Goal: Information Seeking & Learning: Learn about a topic

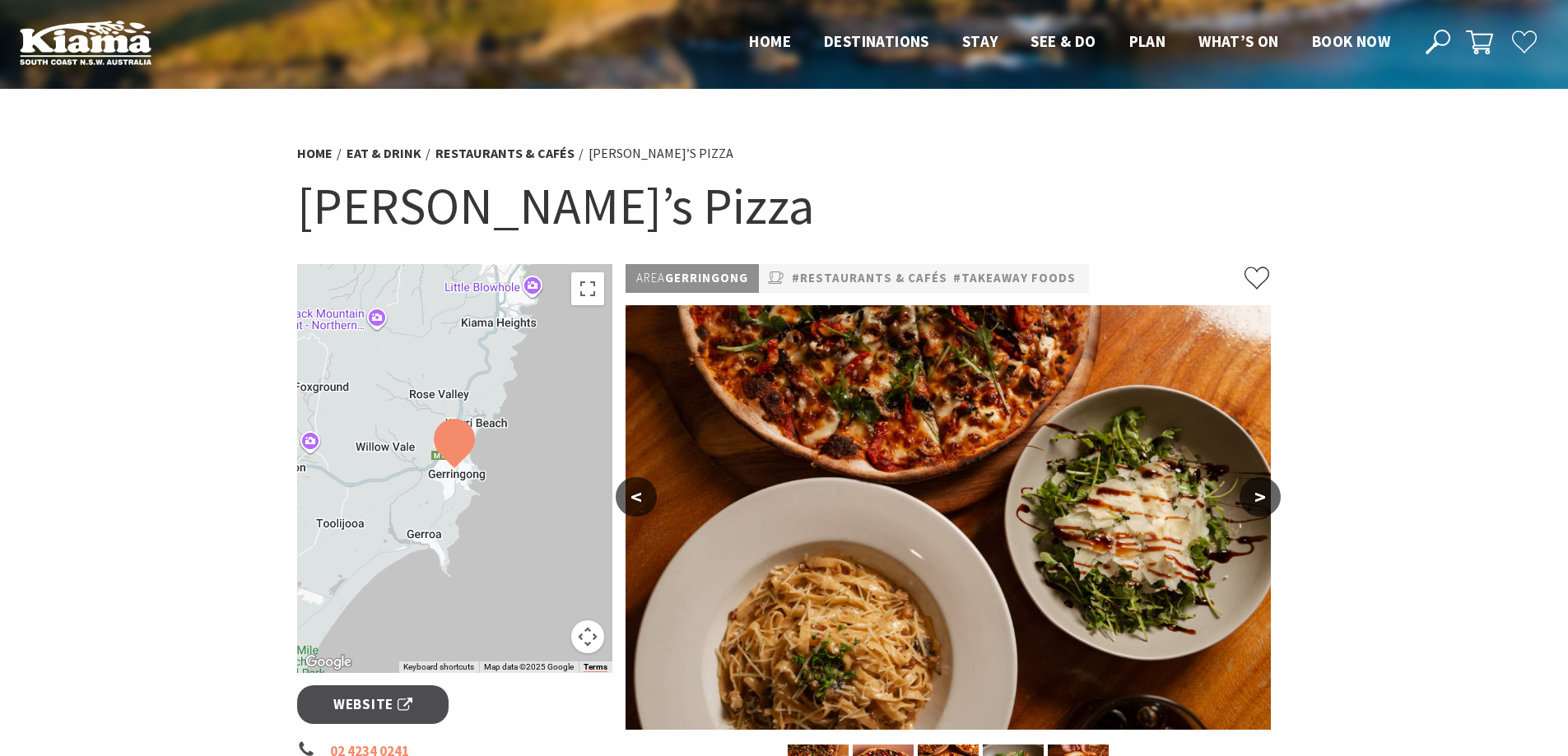
scroll to position [494, 0]
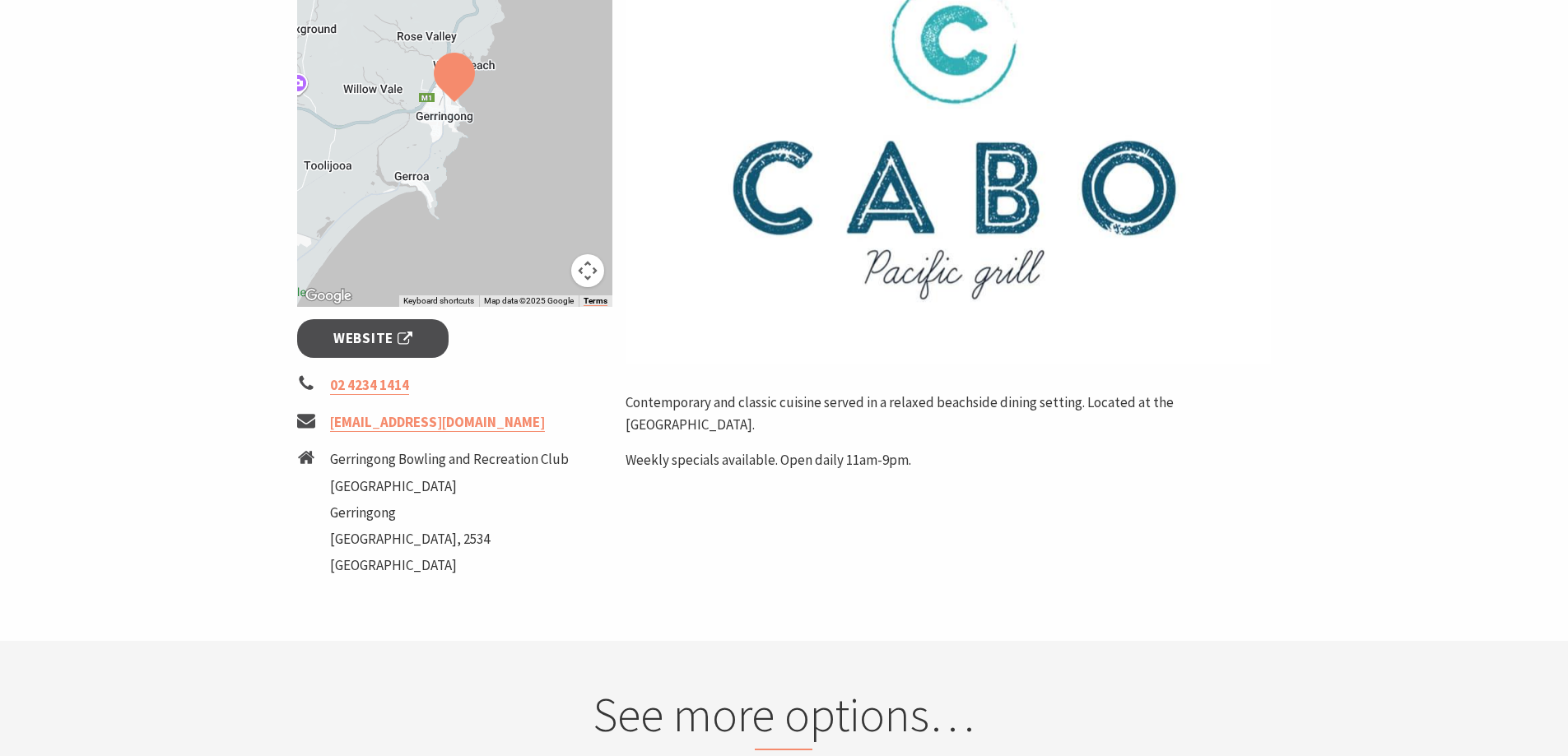
scroll to position [412, 0]
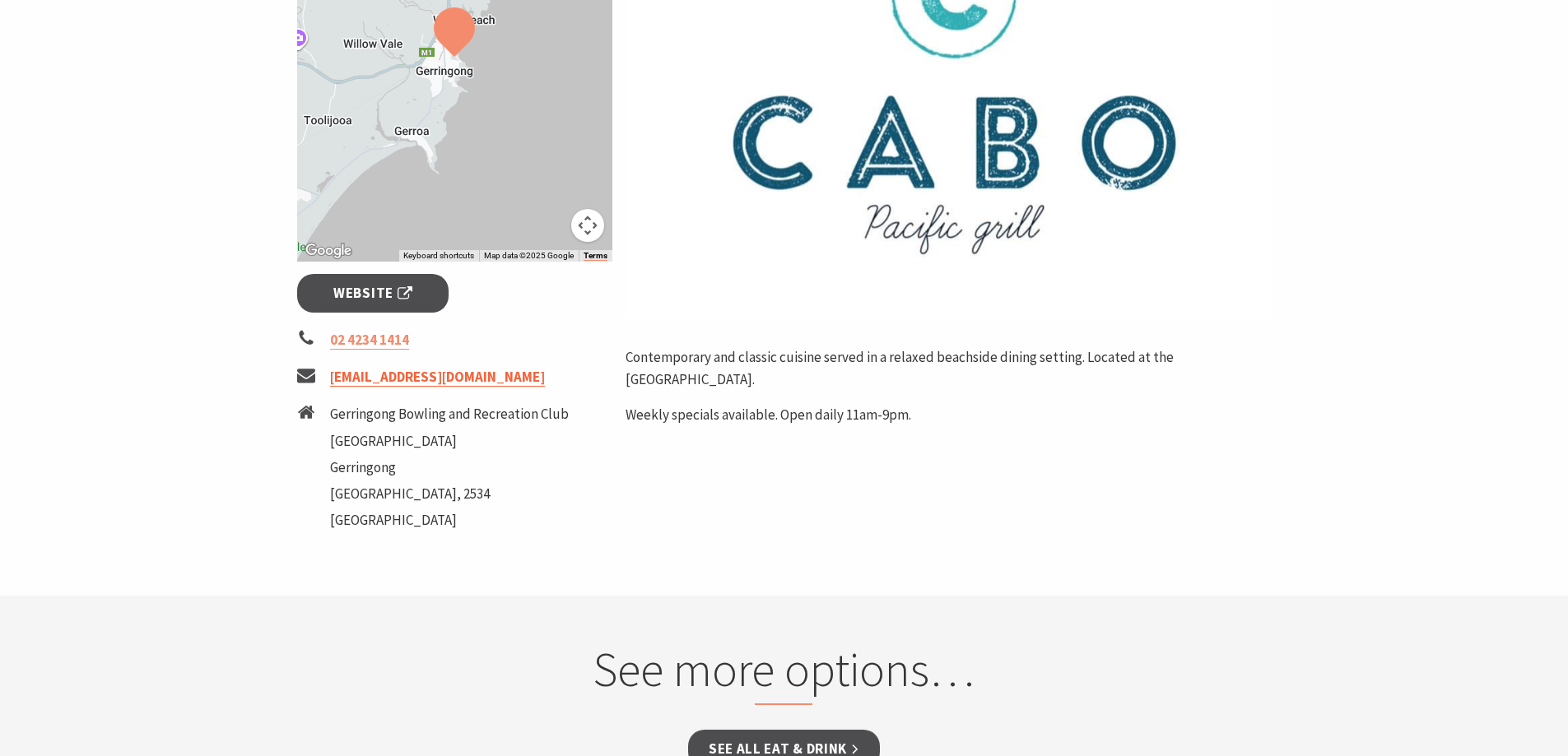
click at [394, 377] on link "[EMAIL_ADDRESS][DOMAIN_NAME]" at bounding box center [437, 377] width 215 height 19
click at [392, 374] on link "cabogerringong@gmail.com" at bounding box center [437, 377] width 215 height 19
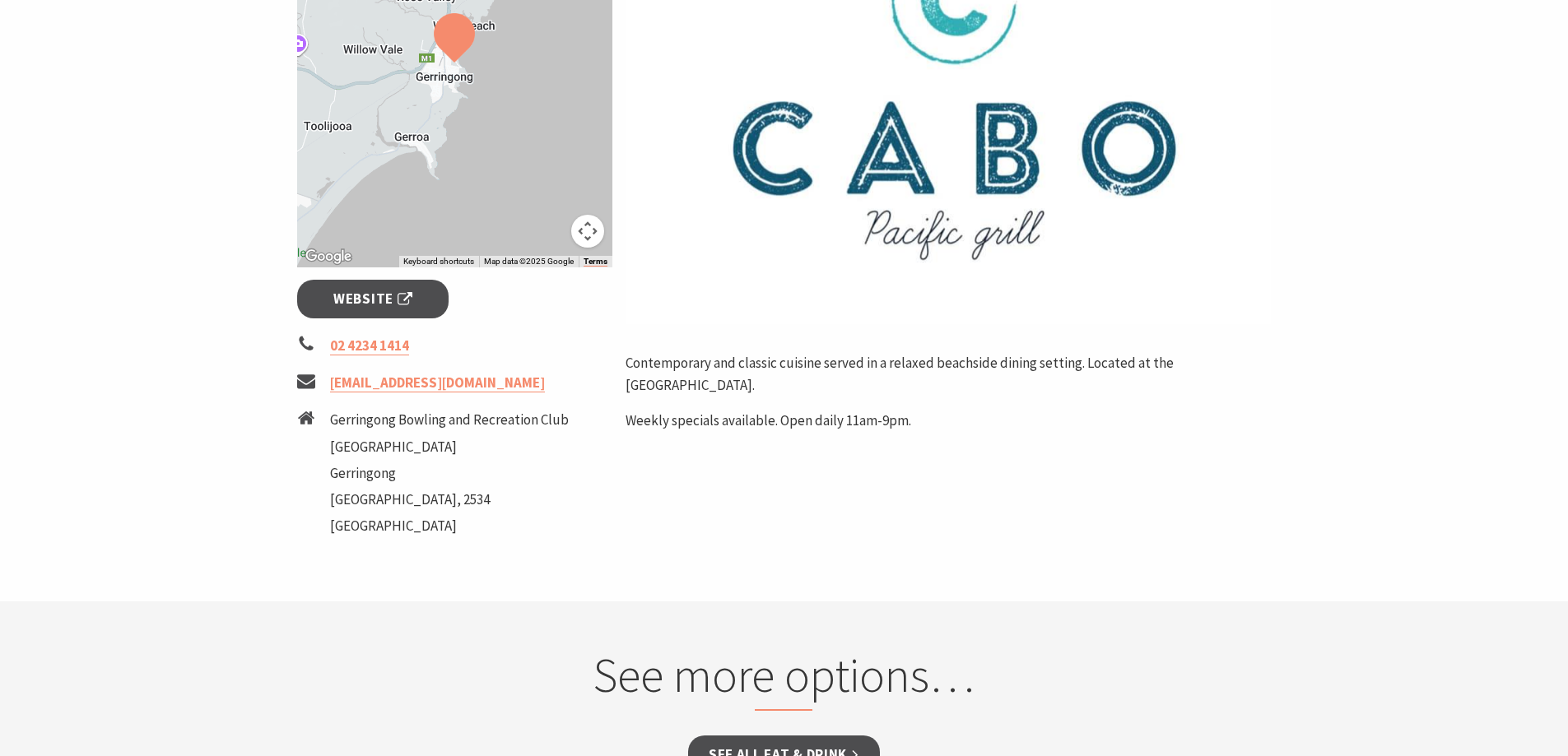
scroll to position [0, 0]
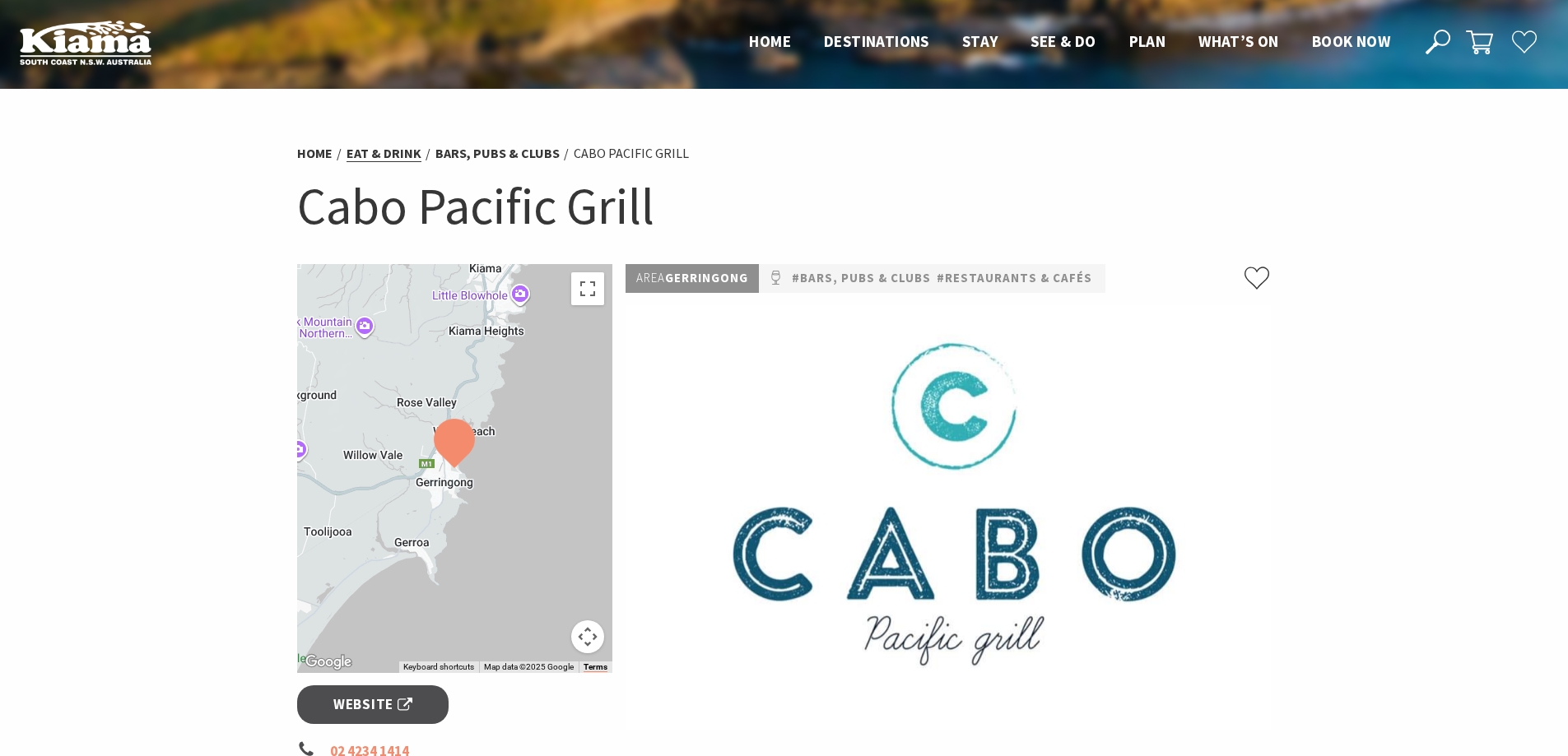
click at [383, 146] on link "Eat & Drink" at bounding box center [383, 153] width 75 height 17
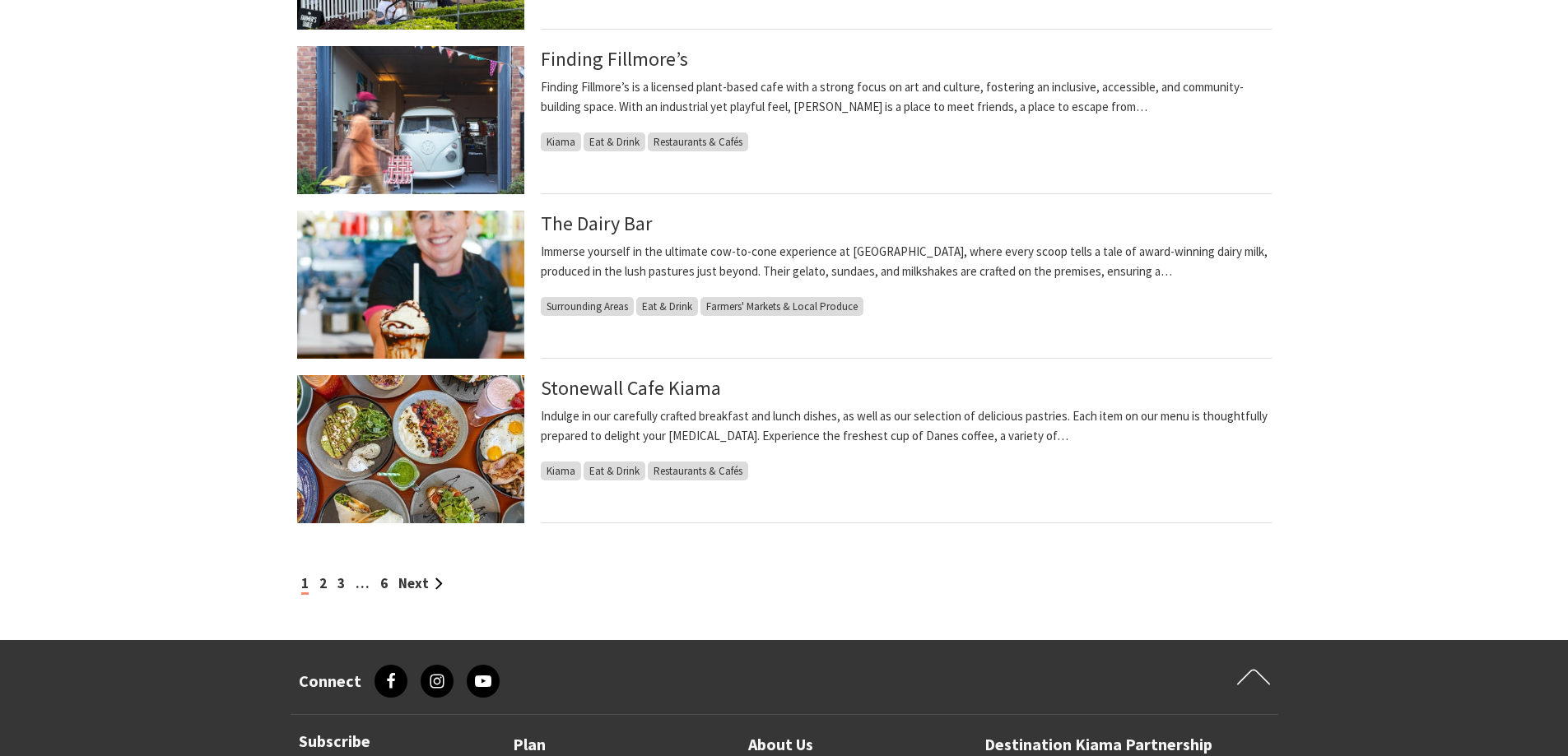
scroll to position [1563, 0]
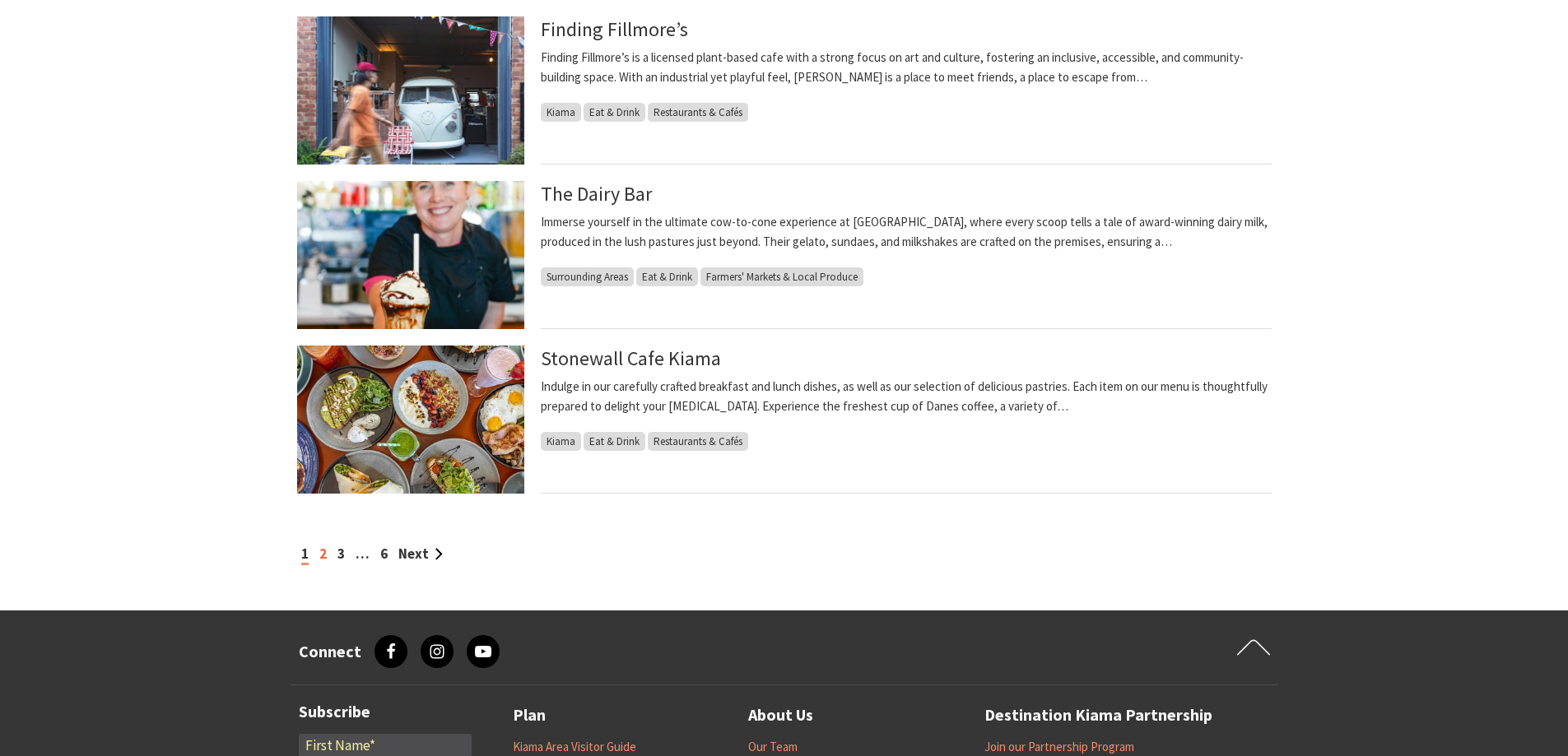
click at [324, 548] on link "2" at bounding box center [323, 553] width 7 height 18
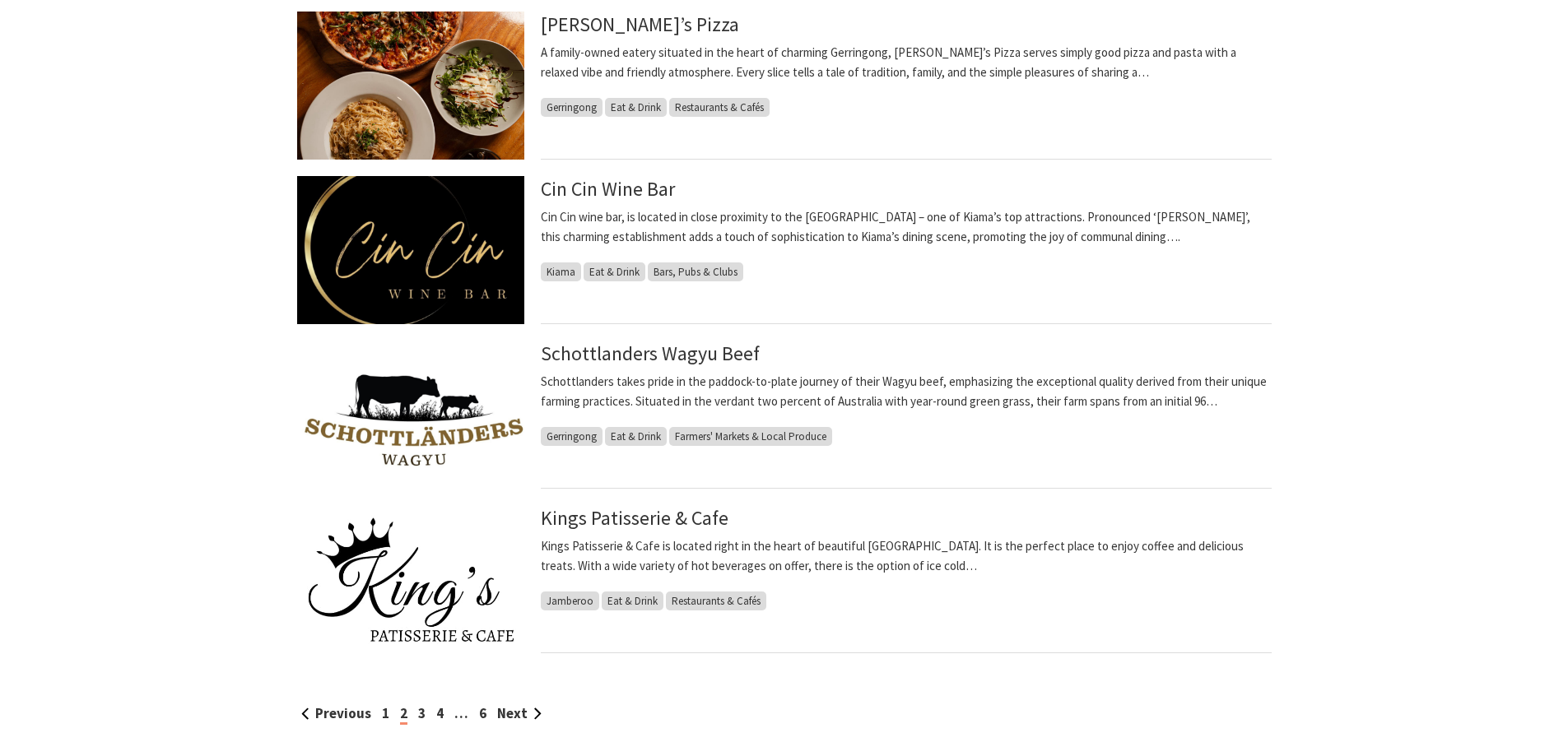
scroll to position [1563, 0]
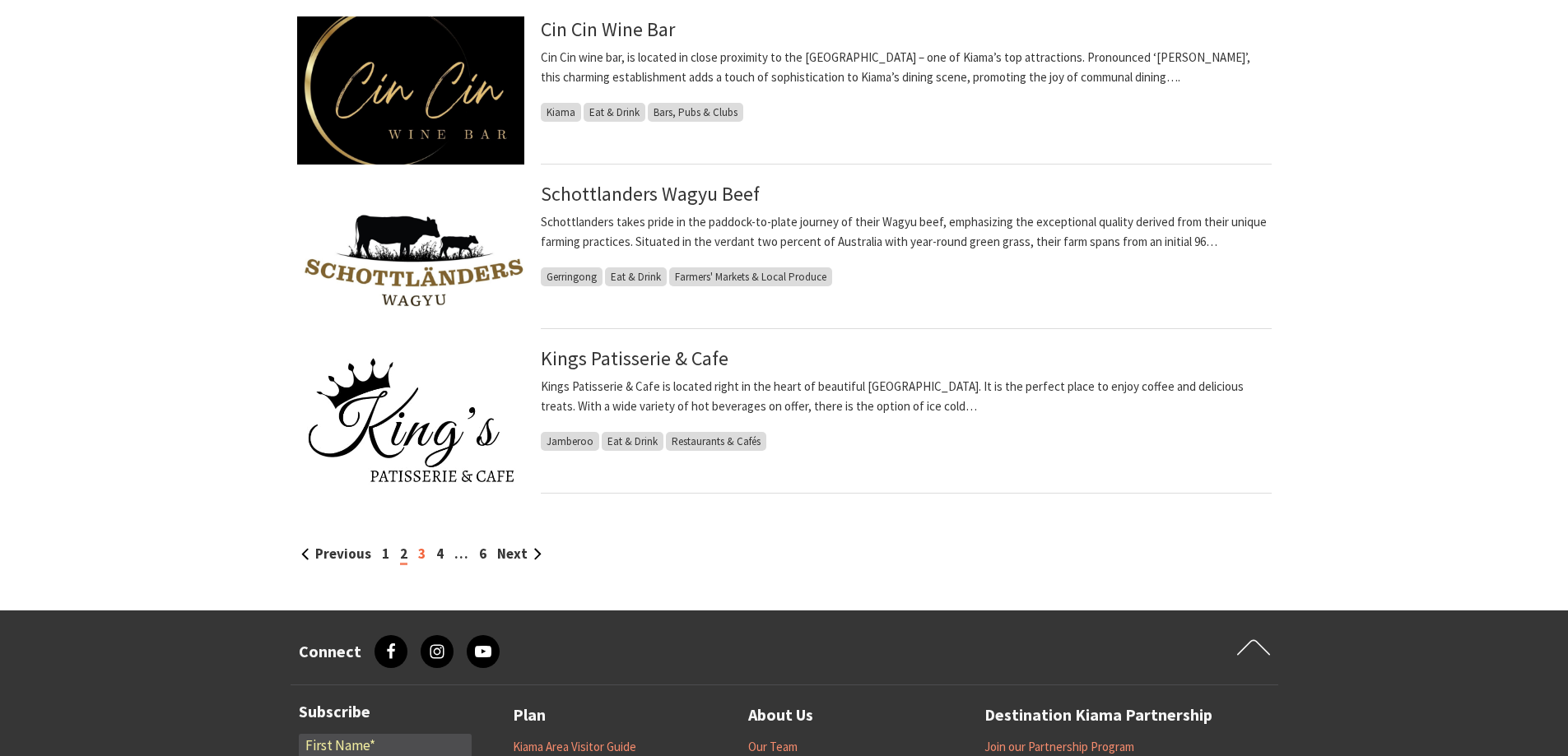
click at [419, 552] on link "3" at bounding box center [422, 553] width 7 height 18
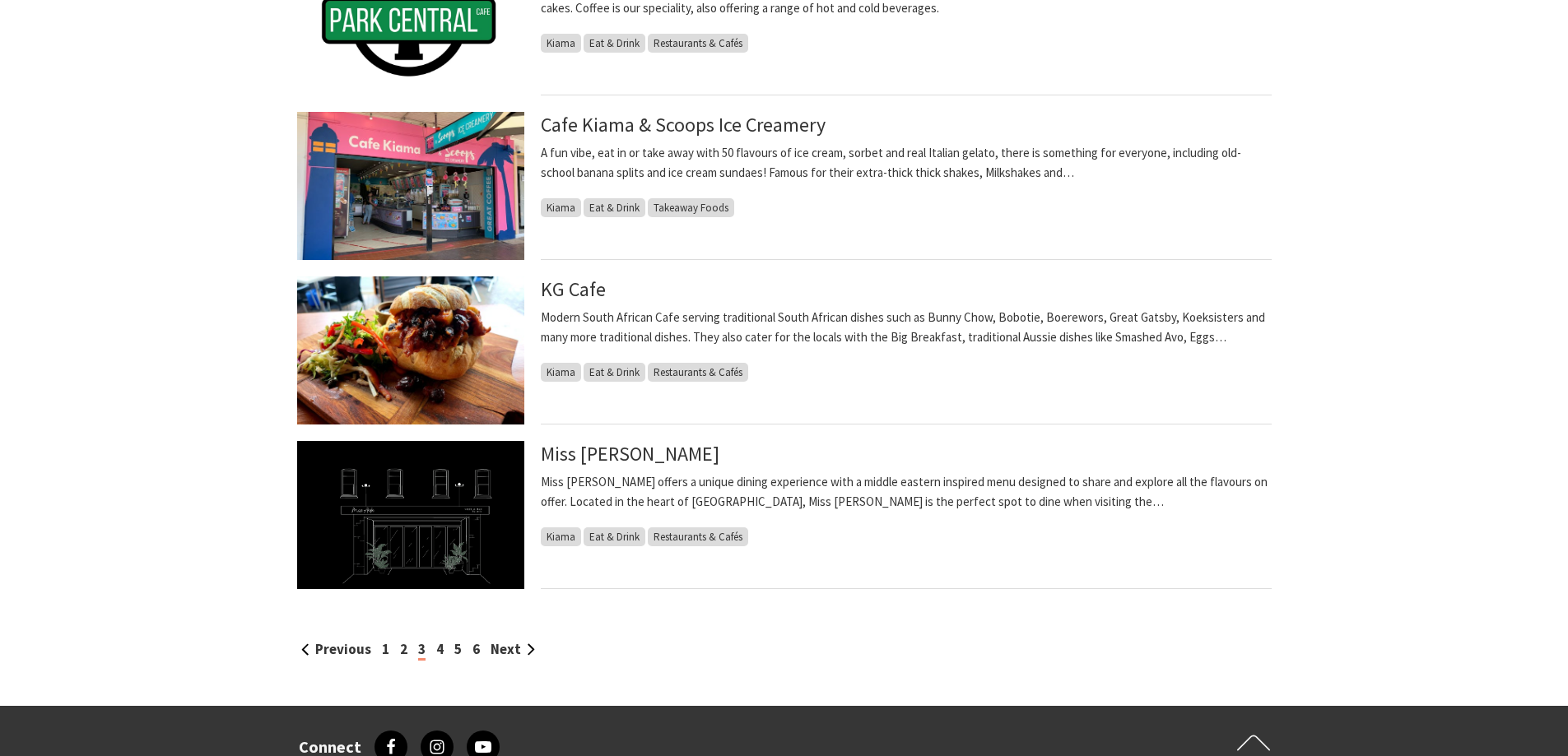
scroll to position [1563, 0]
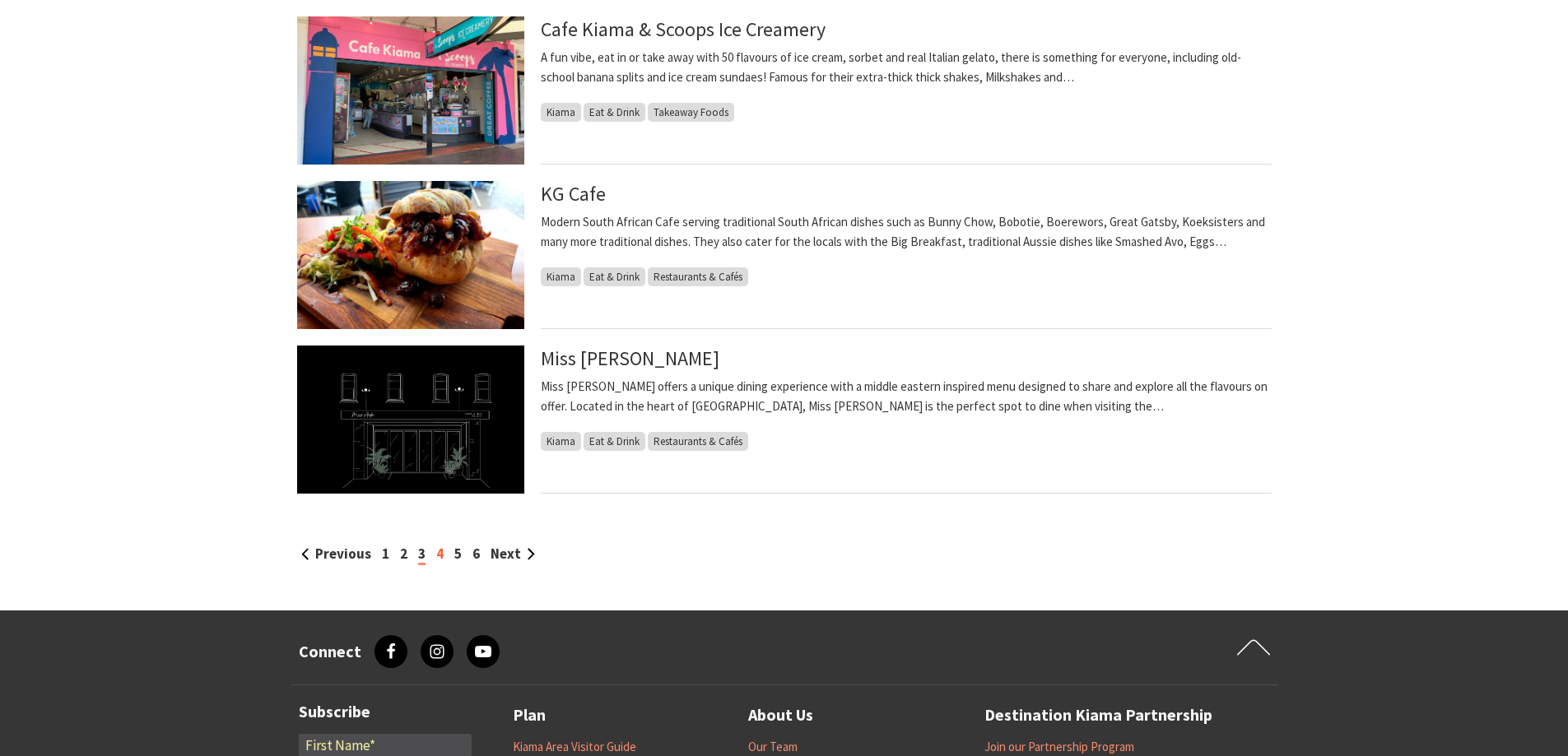
click at [439, 551] on link "4" at bounding box center [440, 553] width 7 height 18
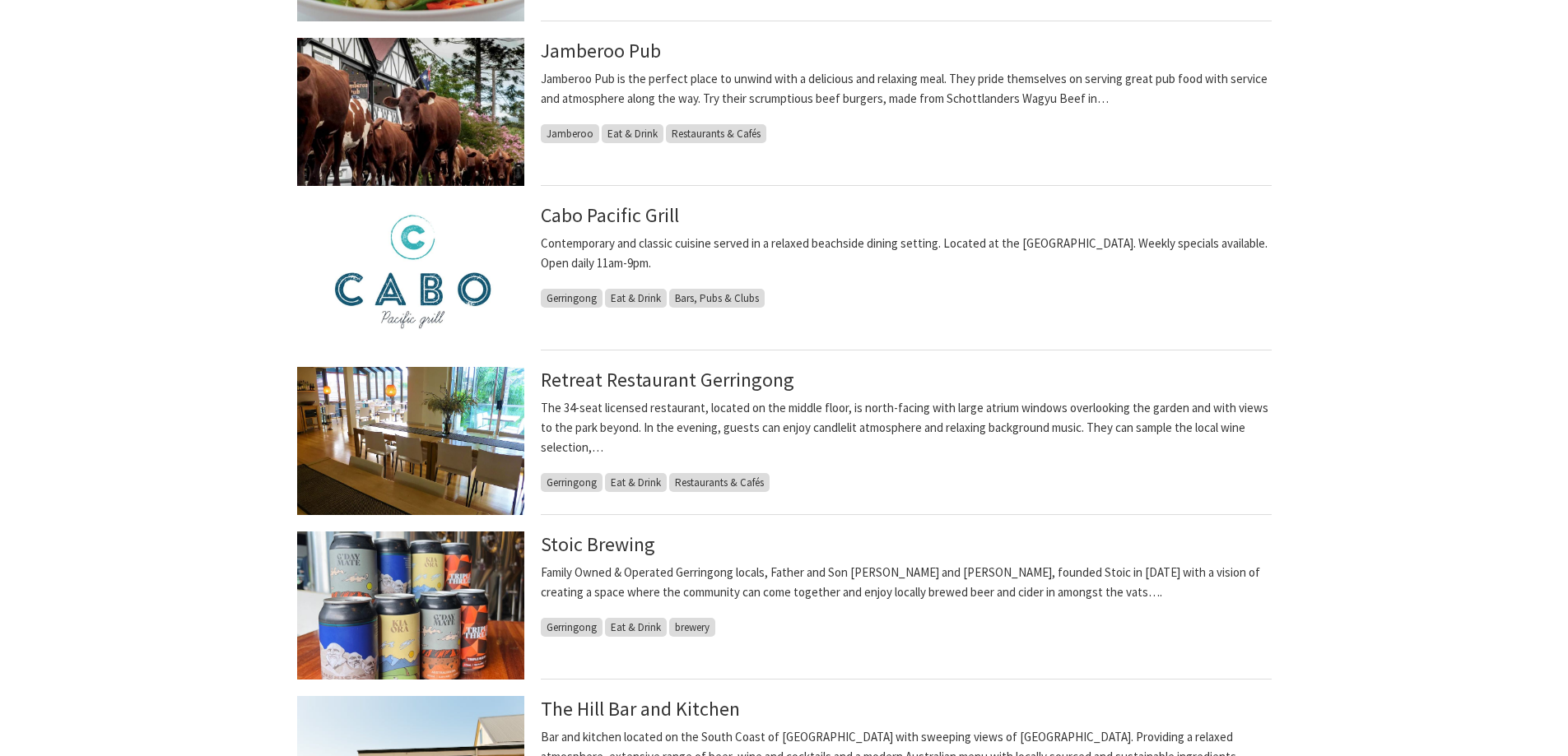
scroll to position [1234, 0]
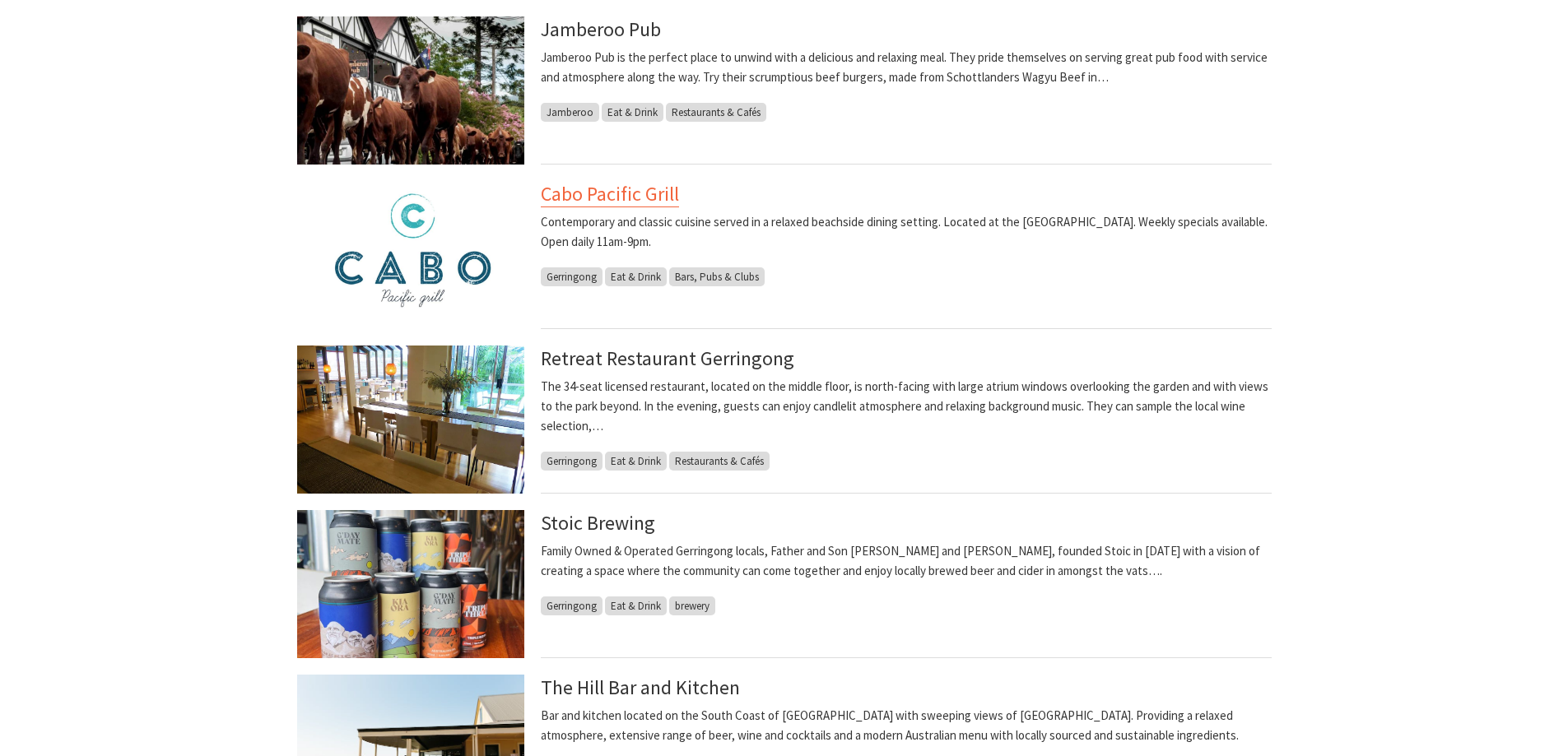
click at [602, 194] on link "Cabo Pacific Grill" at bounding box center [610, 194] width 138 height 26
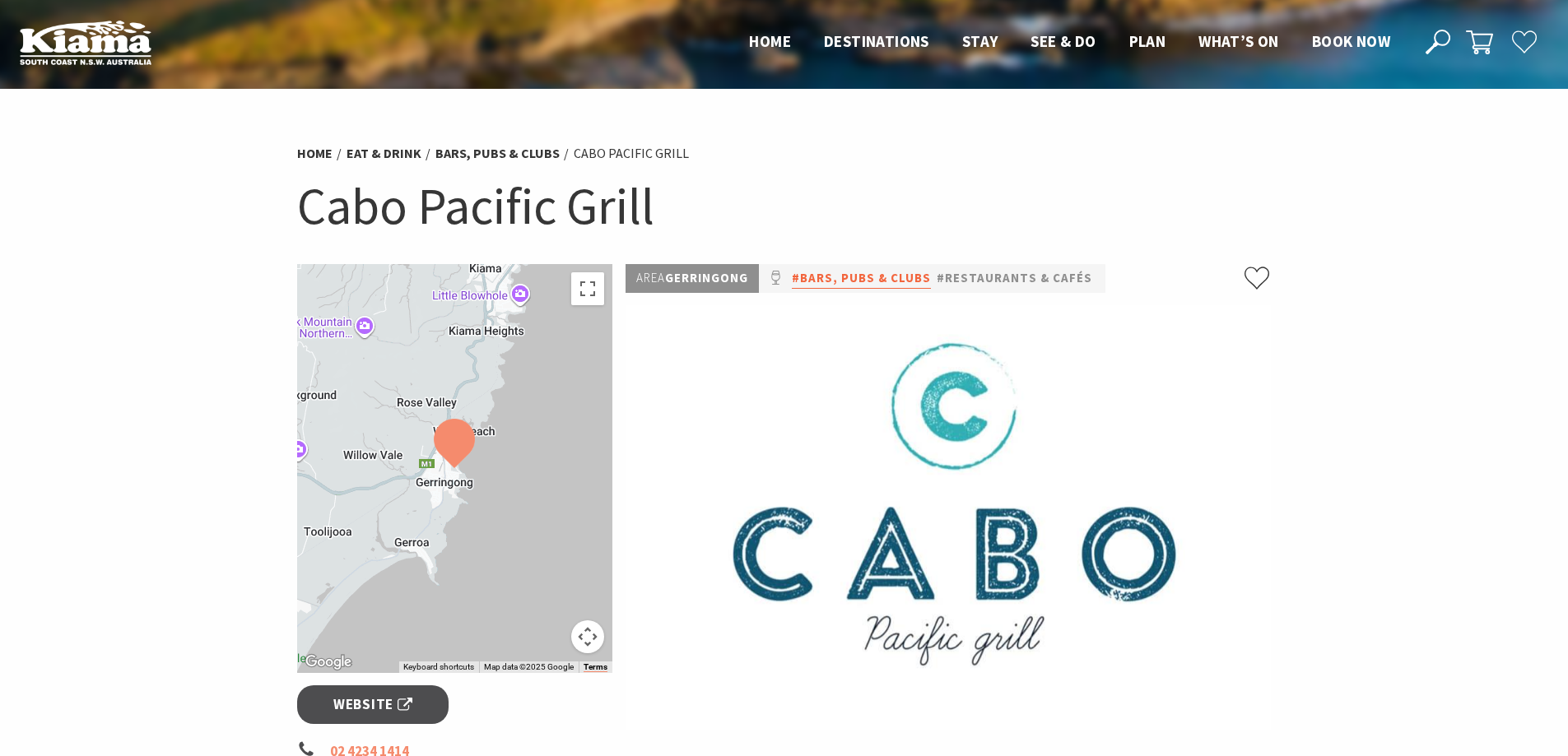
click at [864, 275] on link "#Bars, Pubs & Clubs" at bounding box center [861, 278] width 139 height 21
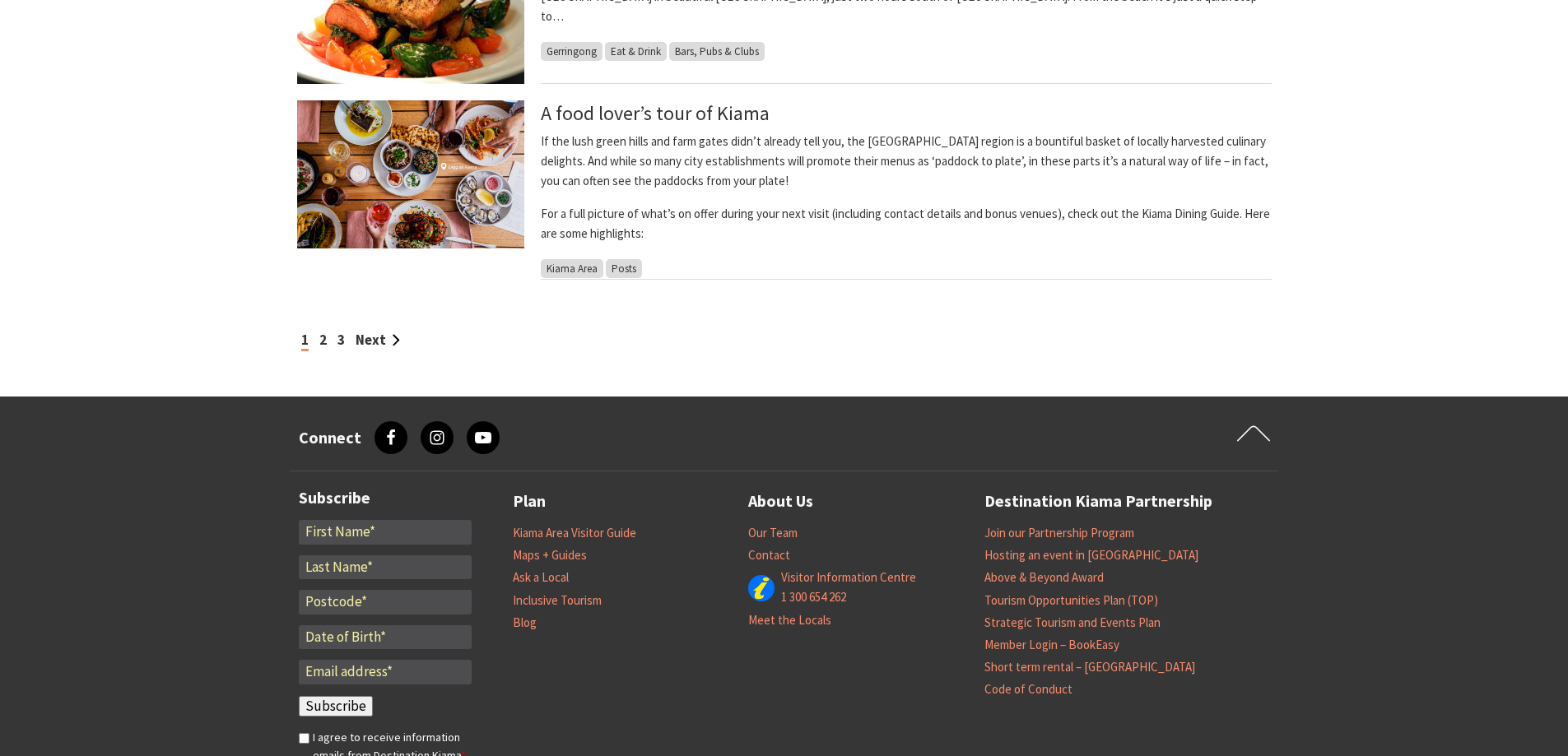
scroll to position [1493, 0]
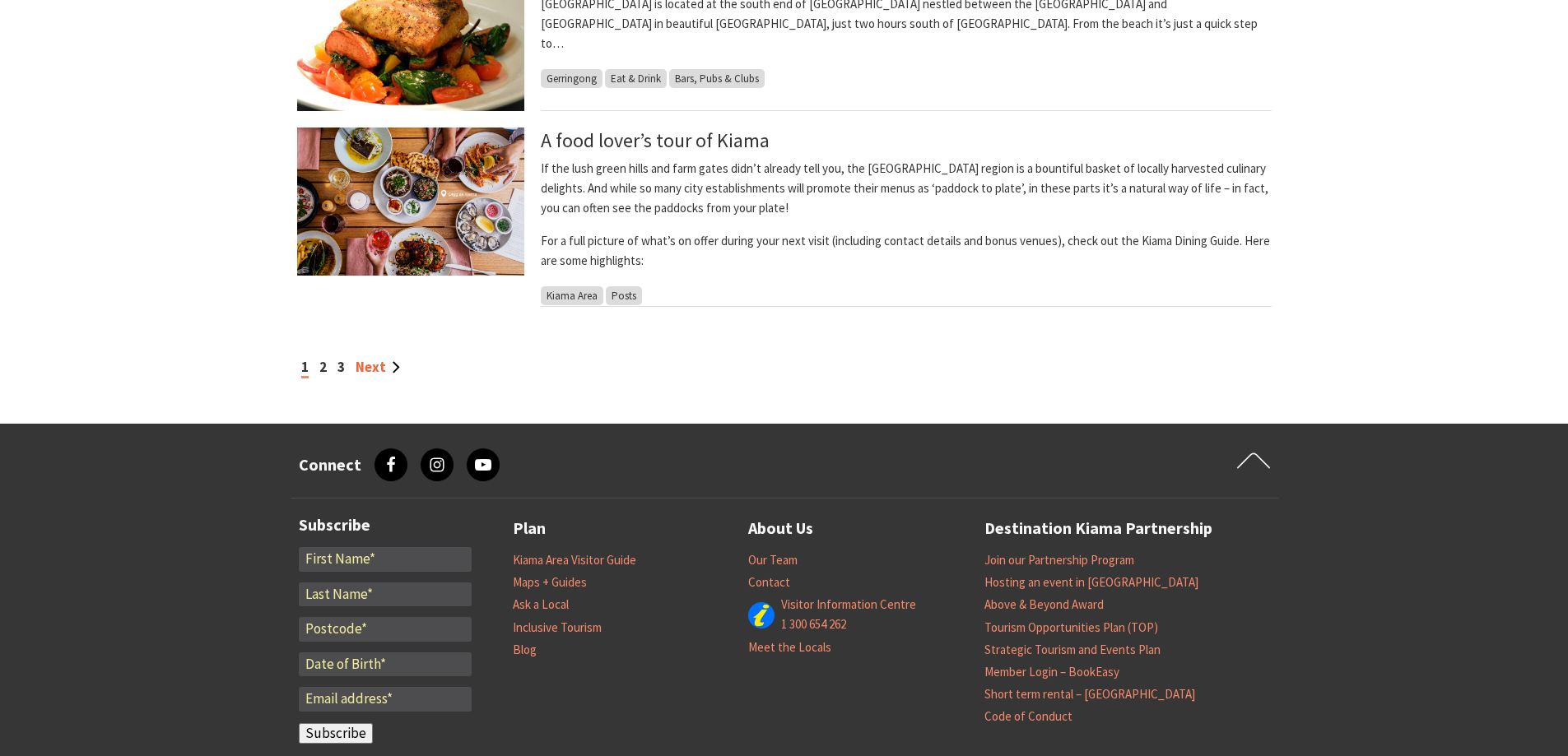
click at [395, 361] on link "Next" at bounding box center [377, 367] width 44 height 18
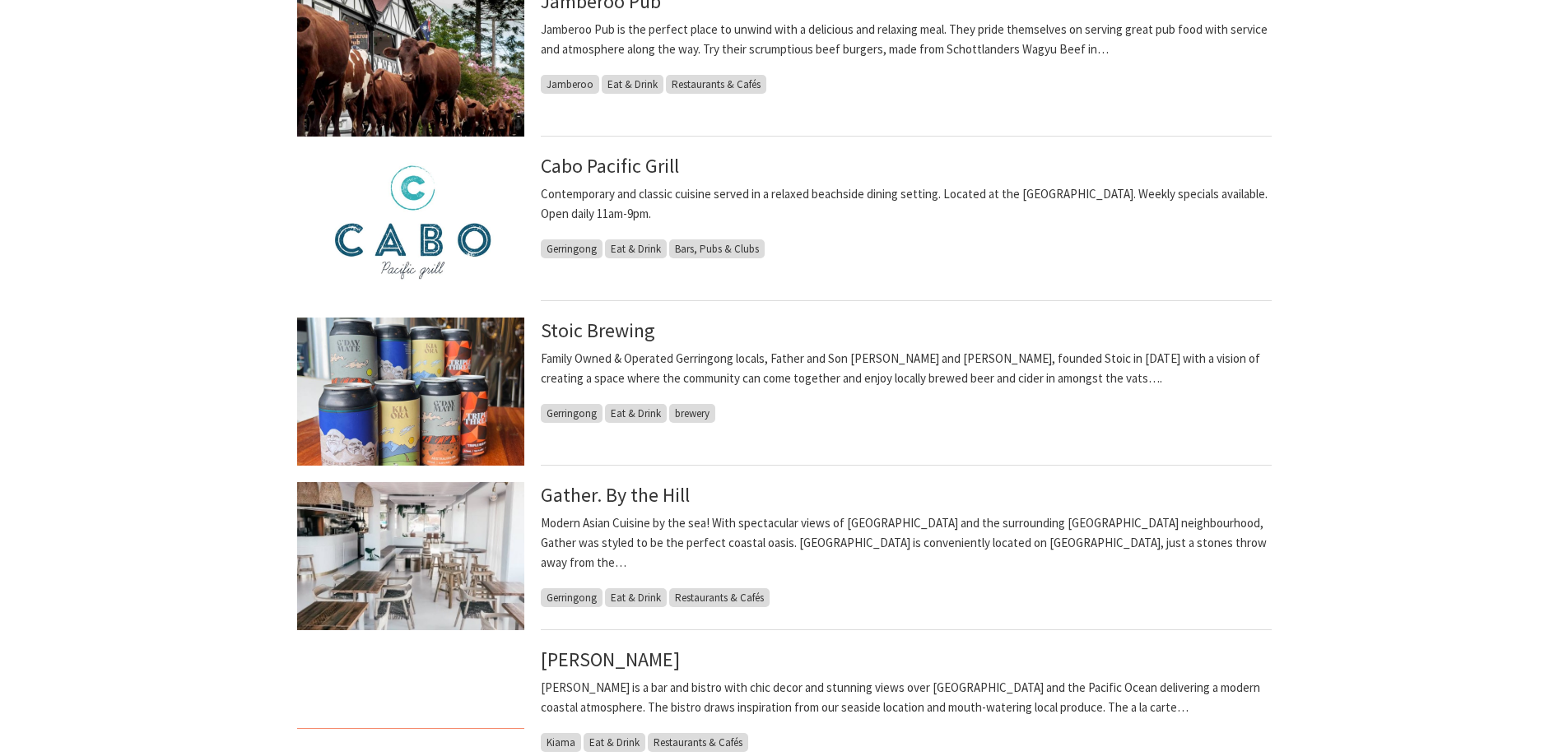
scroll to position [1152, 0]
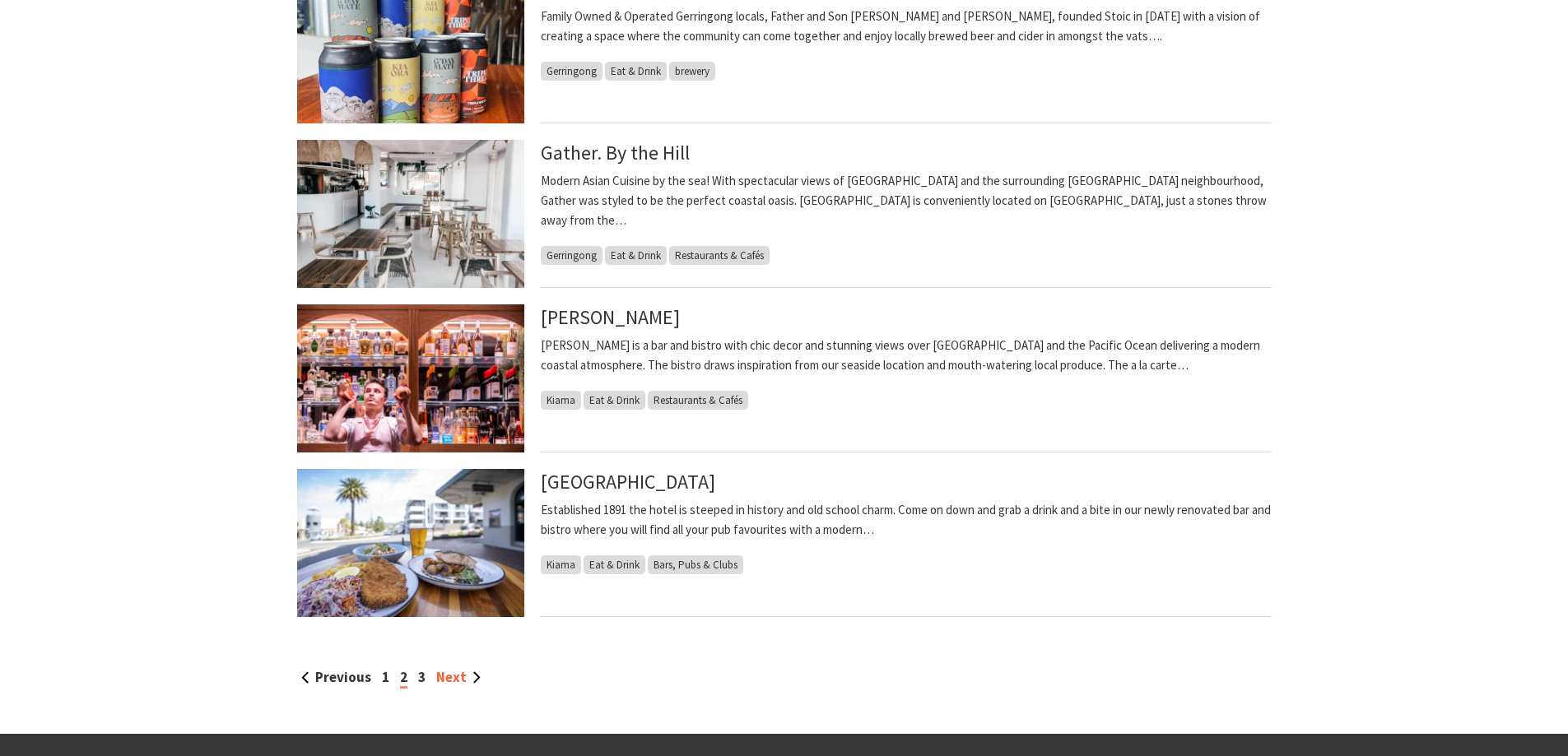
click at [472, 678] on link "Next" at bounding box center [458, 677] width 44 height 18
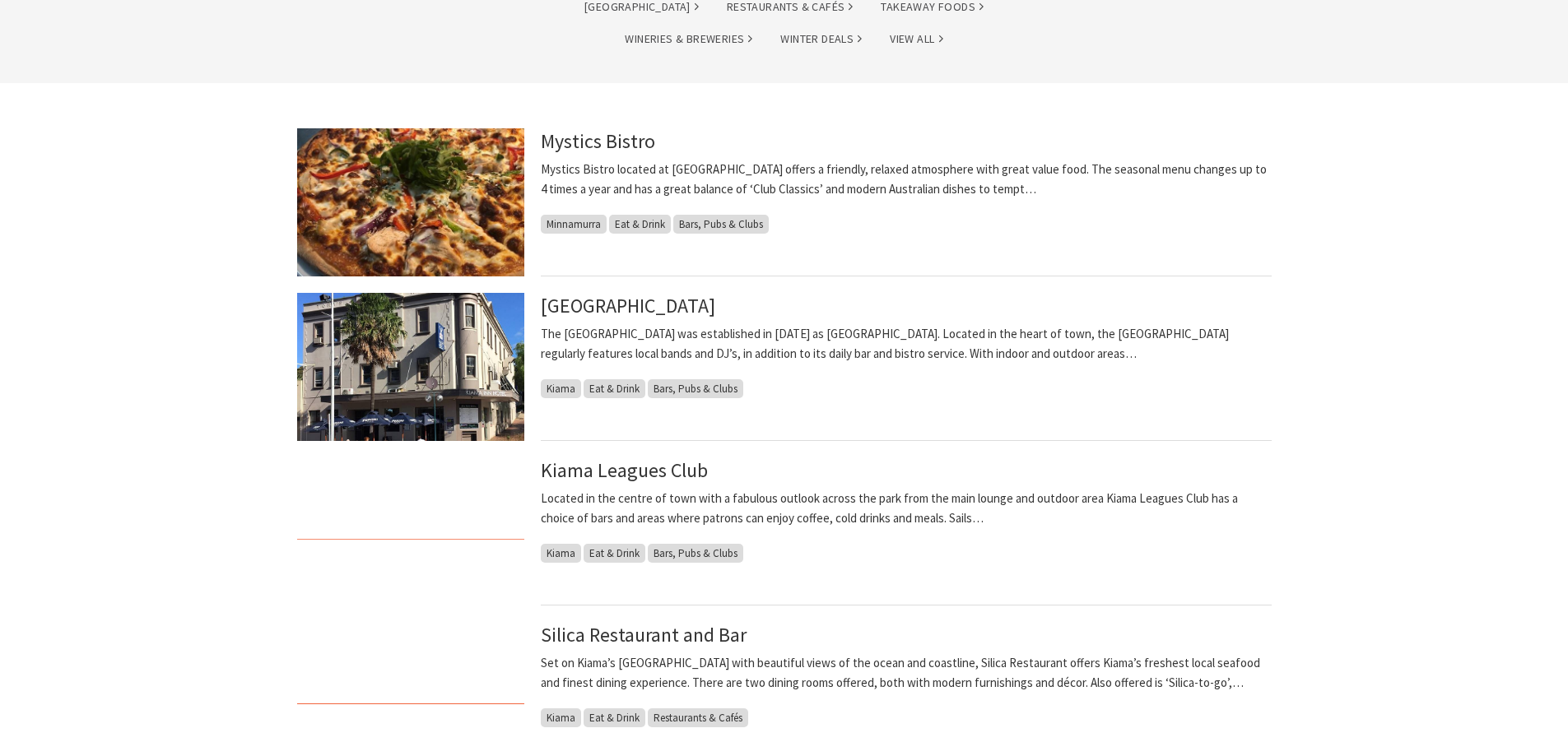
scroll to position [412, 0]
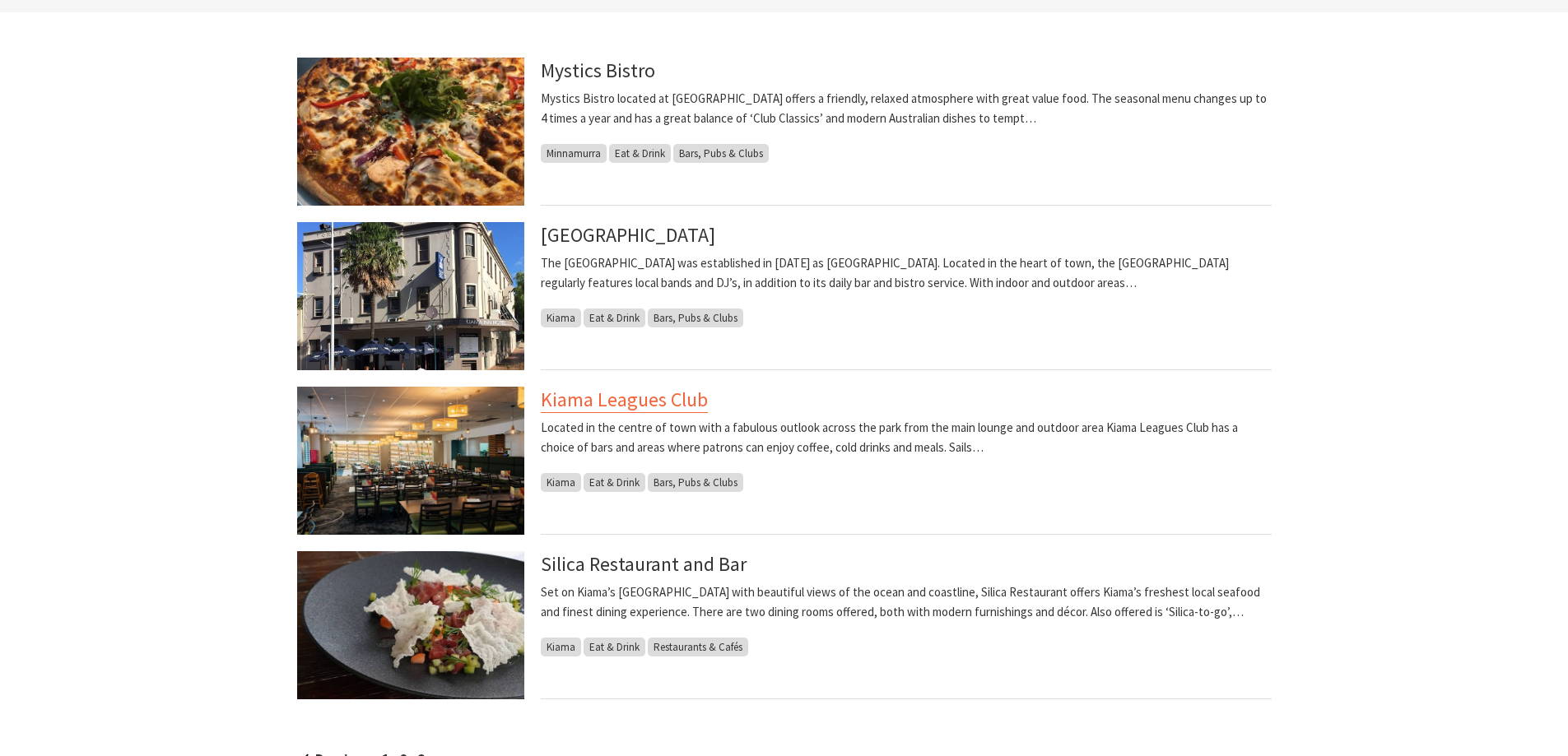
click at [600, 400] on link "Kiama Leagues Club" at bounding box center [624, 399] width 167 height 26
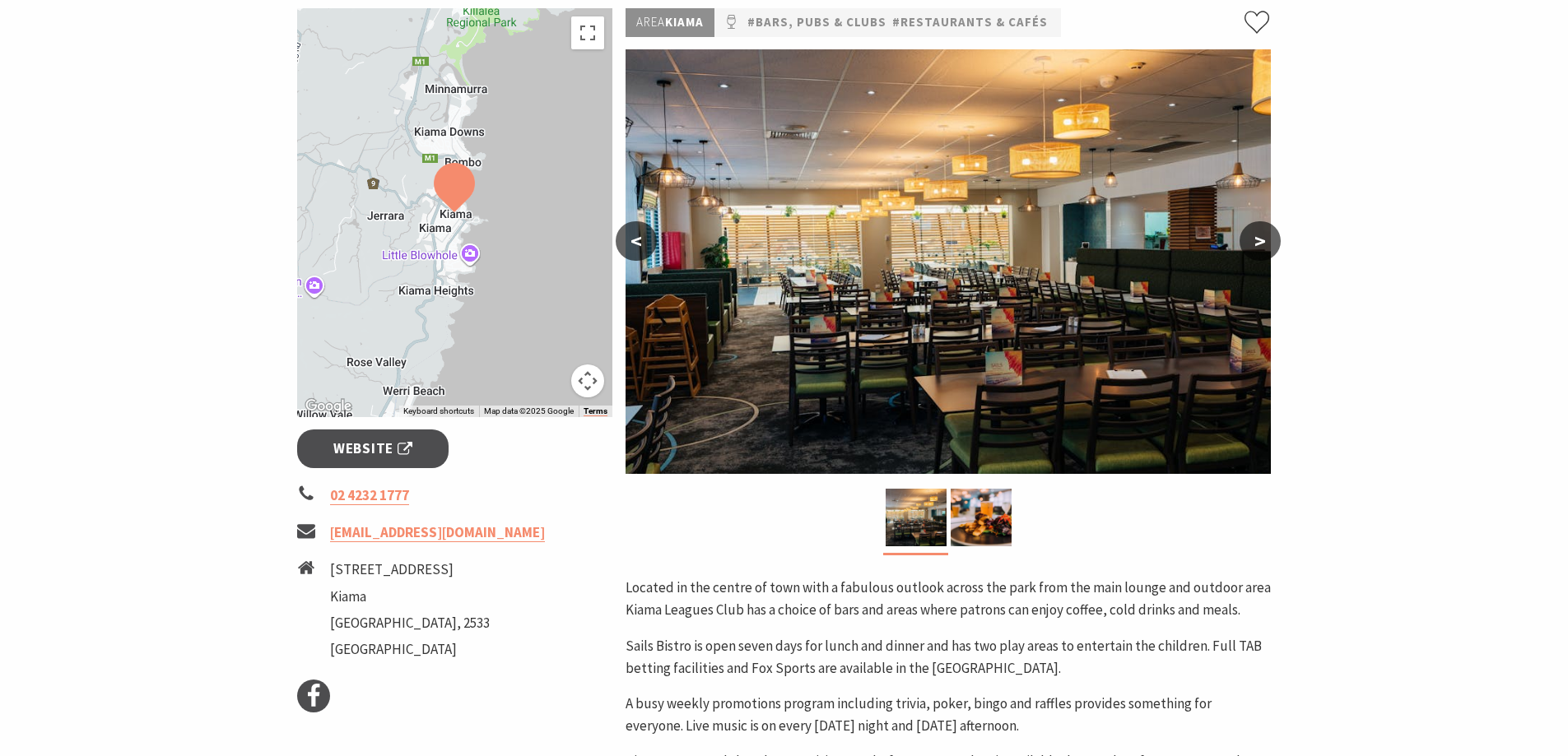
scroll to position [412, 0]
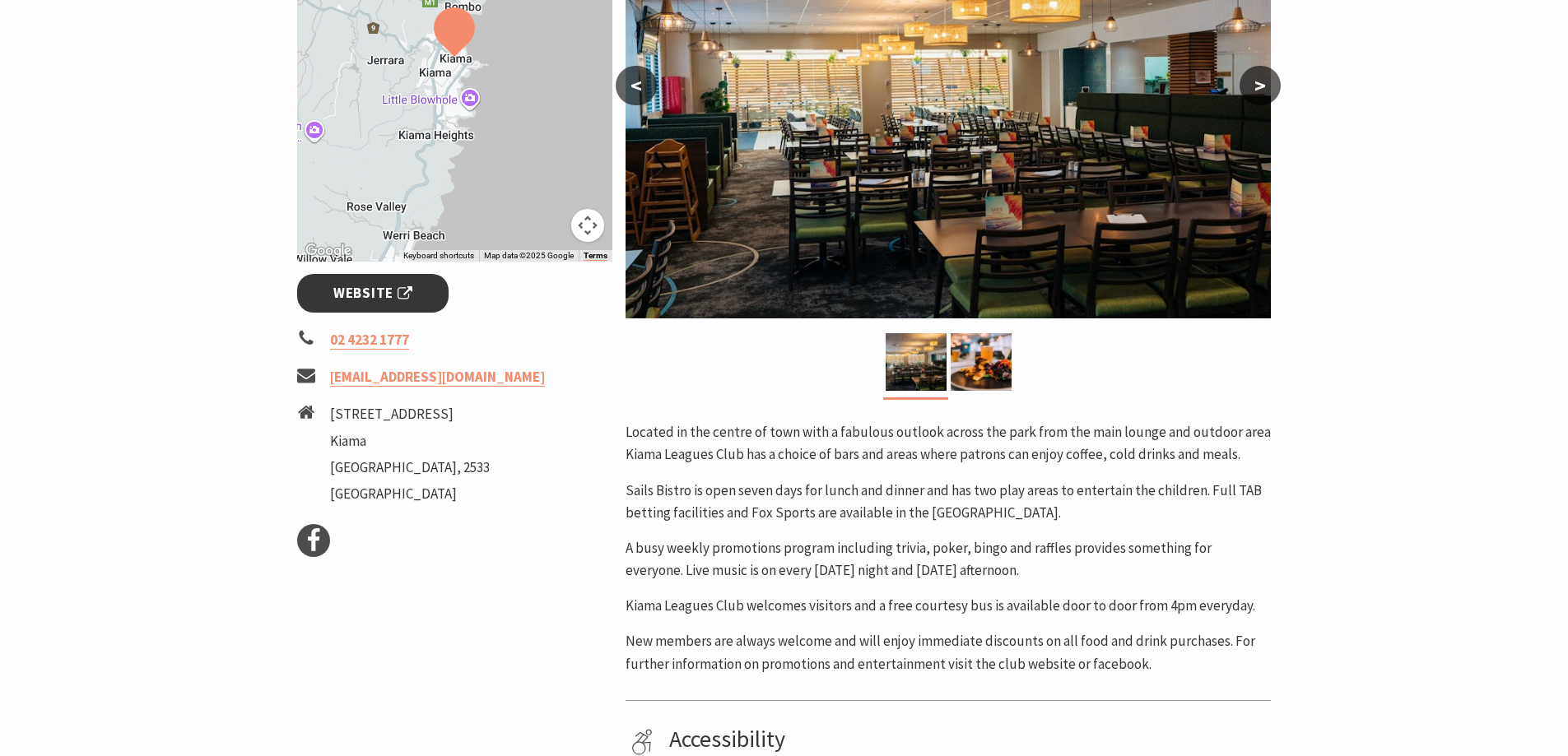
click at [363, 286] on span "Website" at bounding box center [373, 293] width 79 height 23
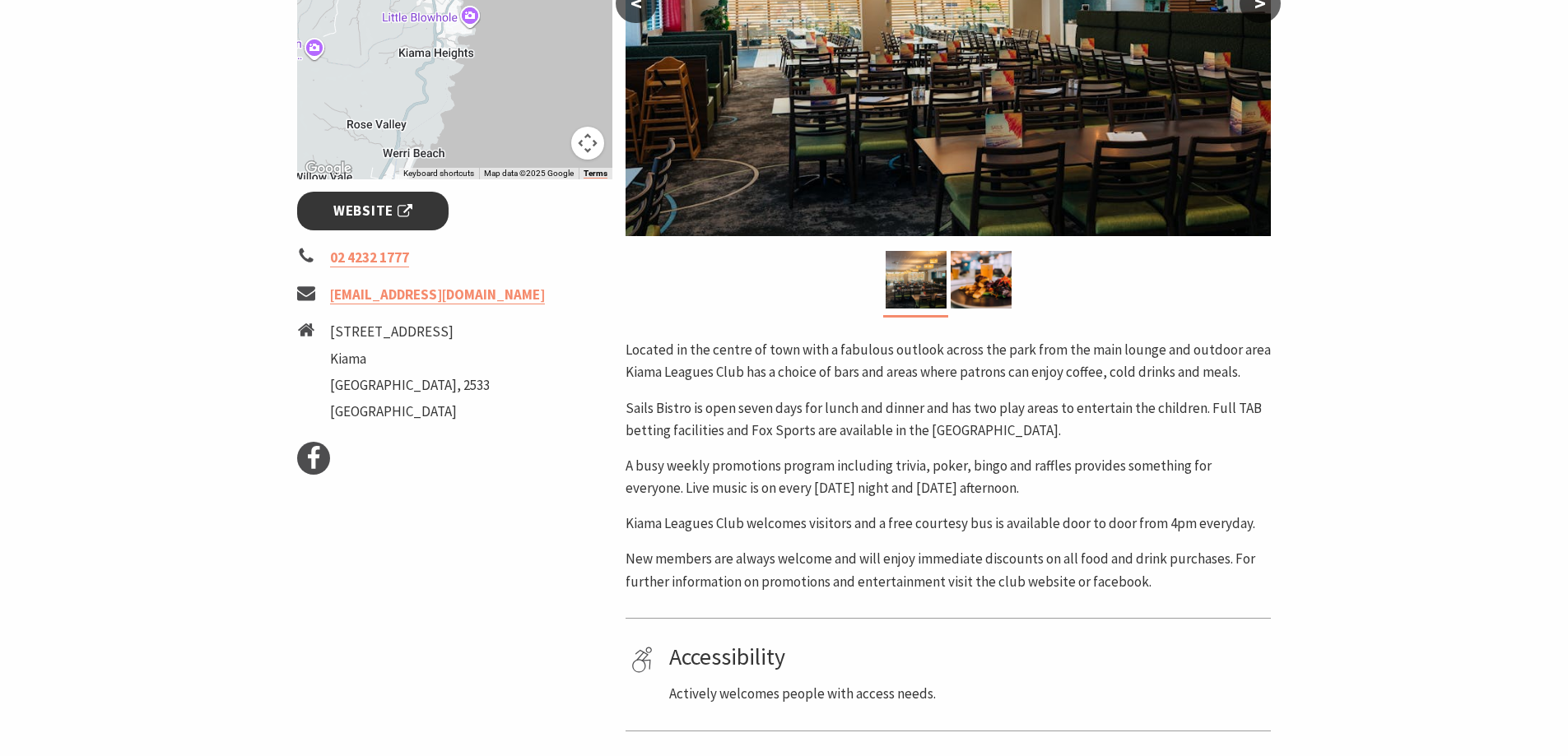
click at [372, 204] on span "Website" at bounding box center [373, 211] width 79 height 23
